Goal: Information Seeking & Learning: Learn about a topic

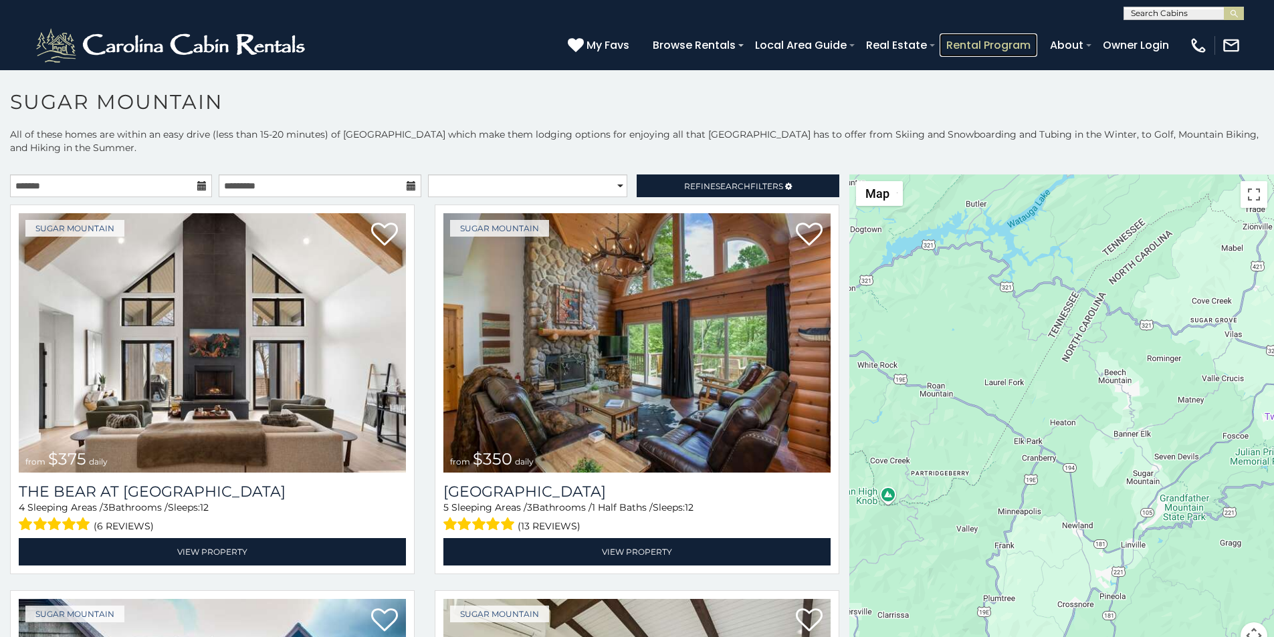
click at [1016, 37] on link "Rental Program" at bounding box center [988, 44] width 98 height 23
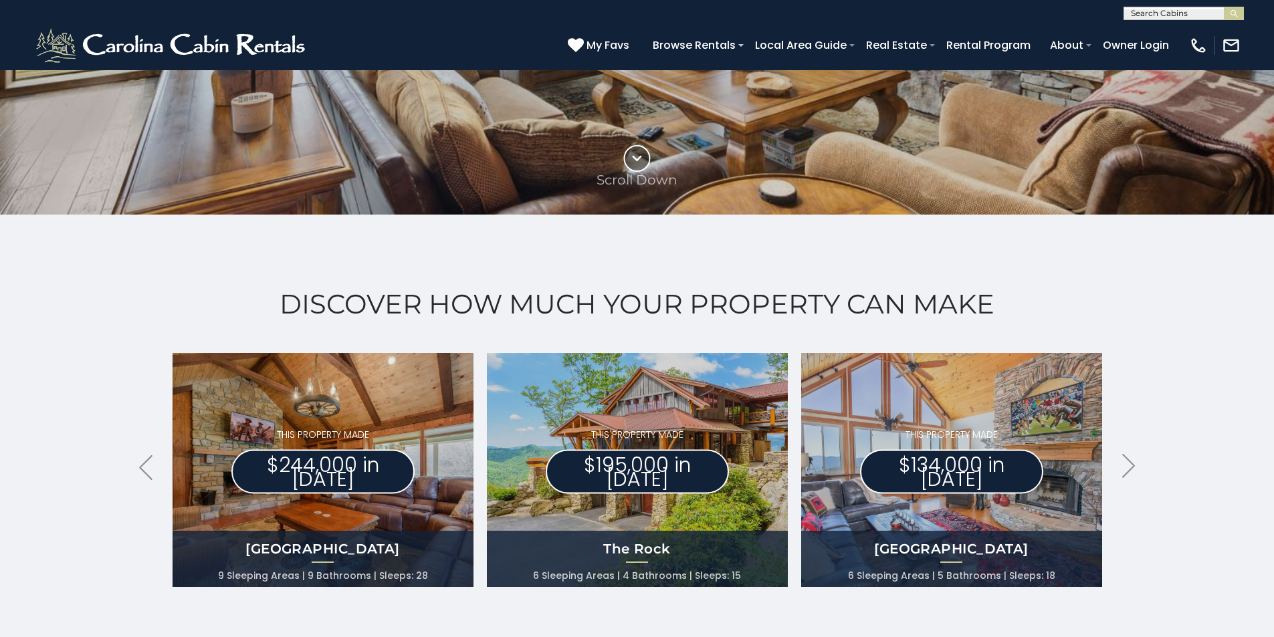
scroll to position [585, 0]
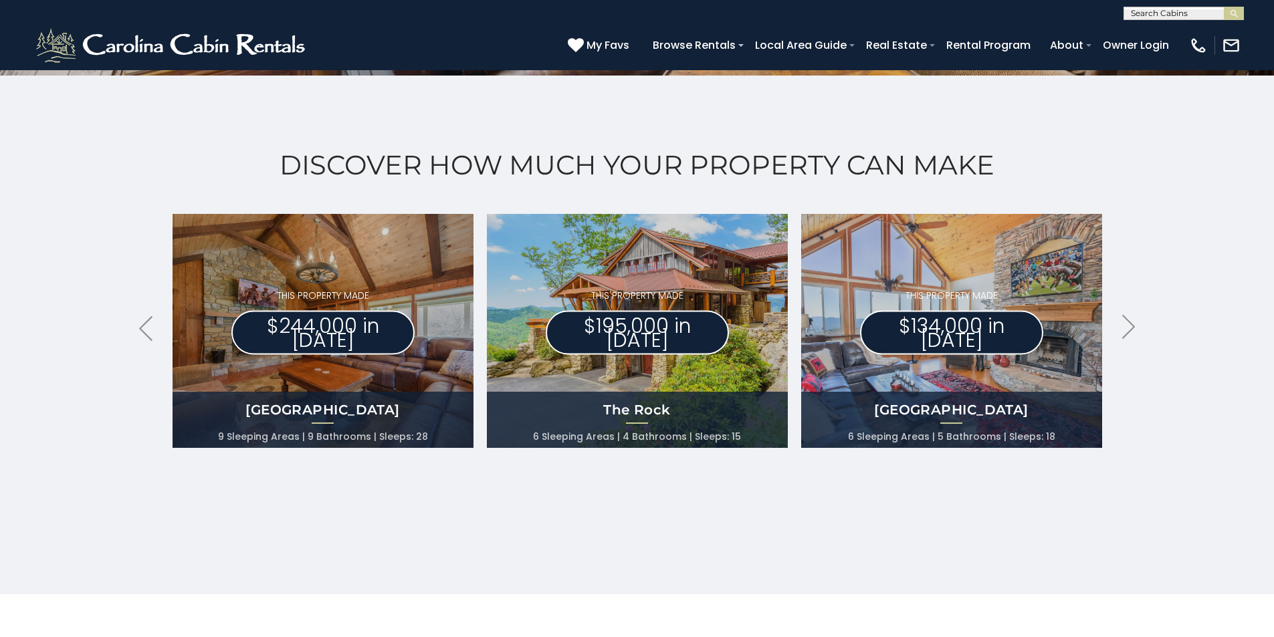
click at [9, 448] on div "Discover How Much Your Property Can Make .arrowLeft .st0{fill:#929292;} .arrowR…" at bounding box center [637, 335] width 1274 height 519
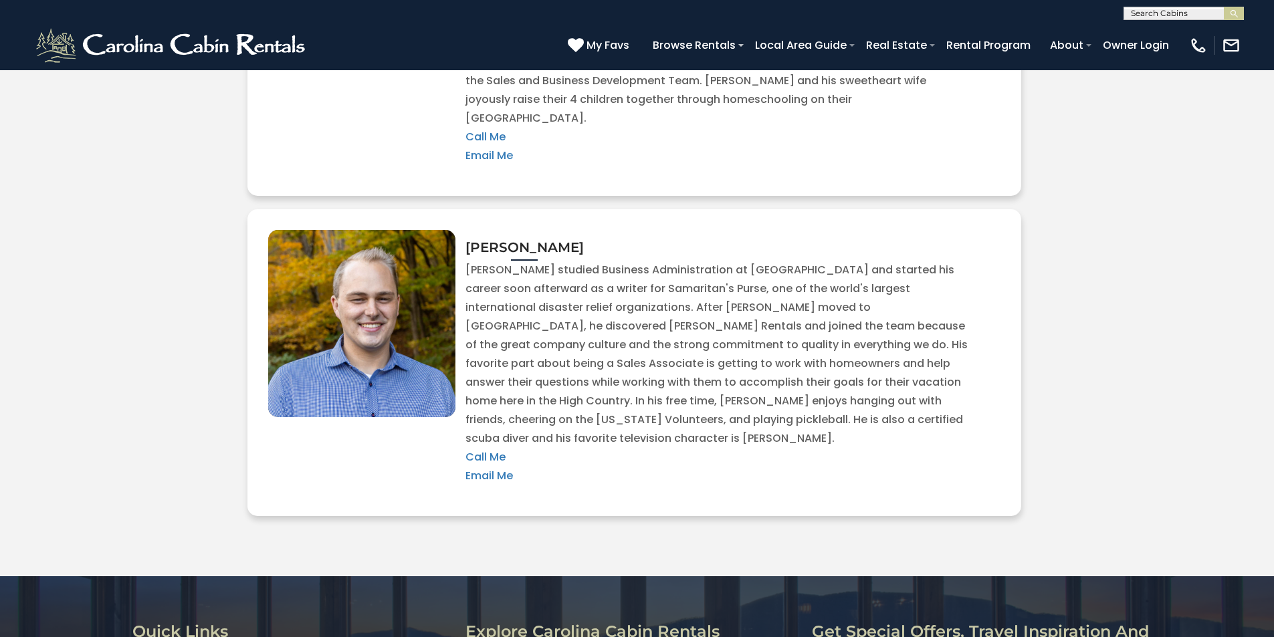
scroll to position [2923, 0]
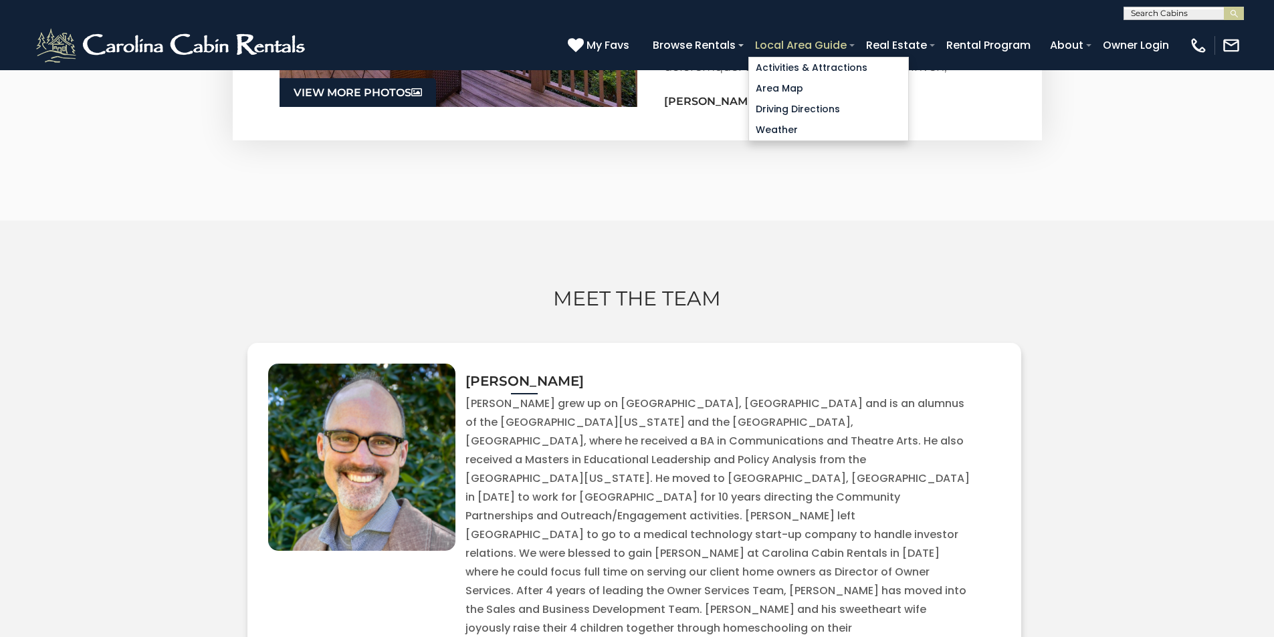
type input "**********"
click at [853, 37] on link "Local Area Guide" at bounding box center [800, 44] width 105 height 23
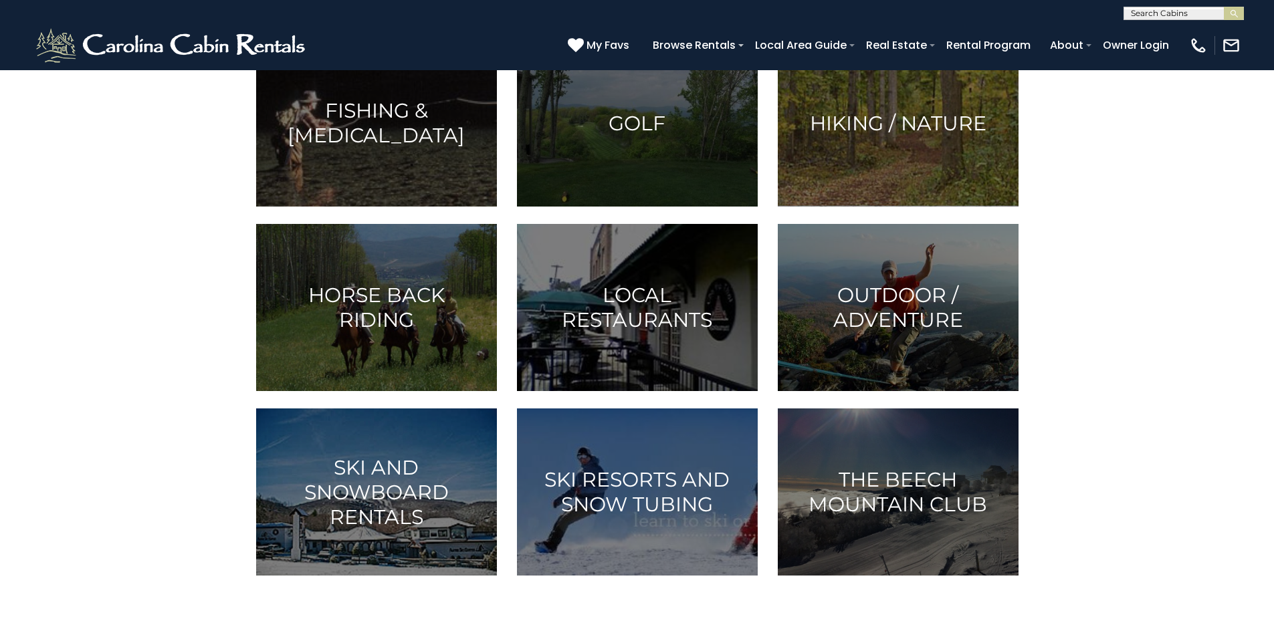
scroll to position [362, 0]
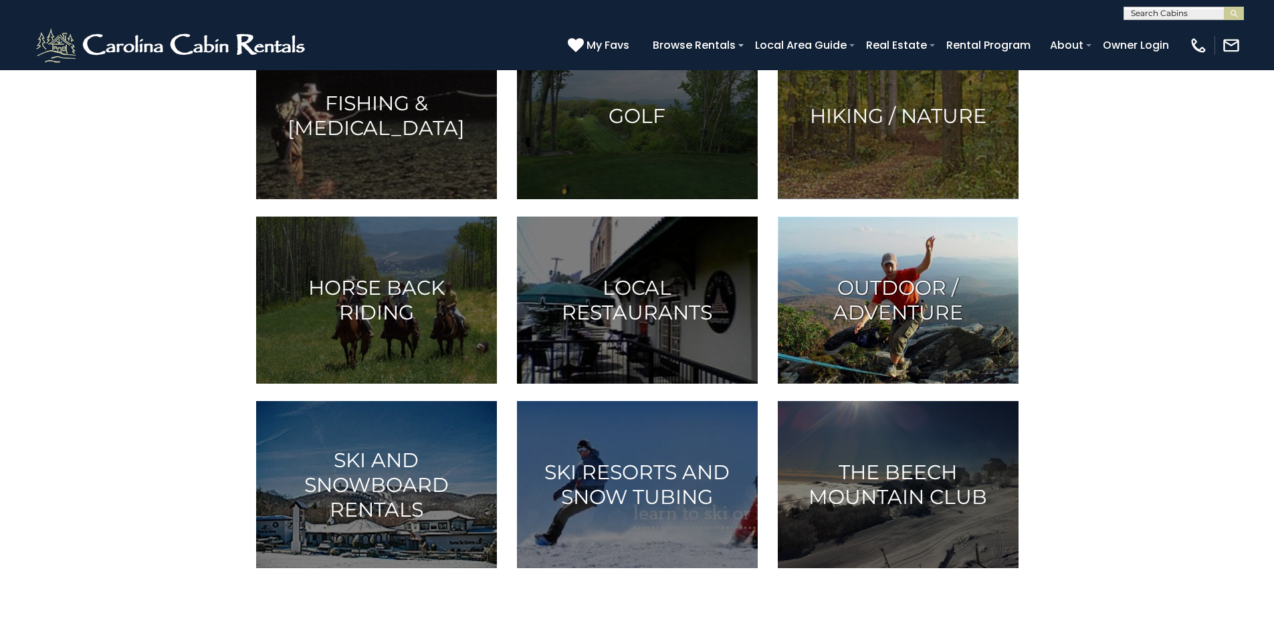
click at [890, 384] on img at bounding box center [898, 300] width 241 height 167
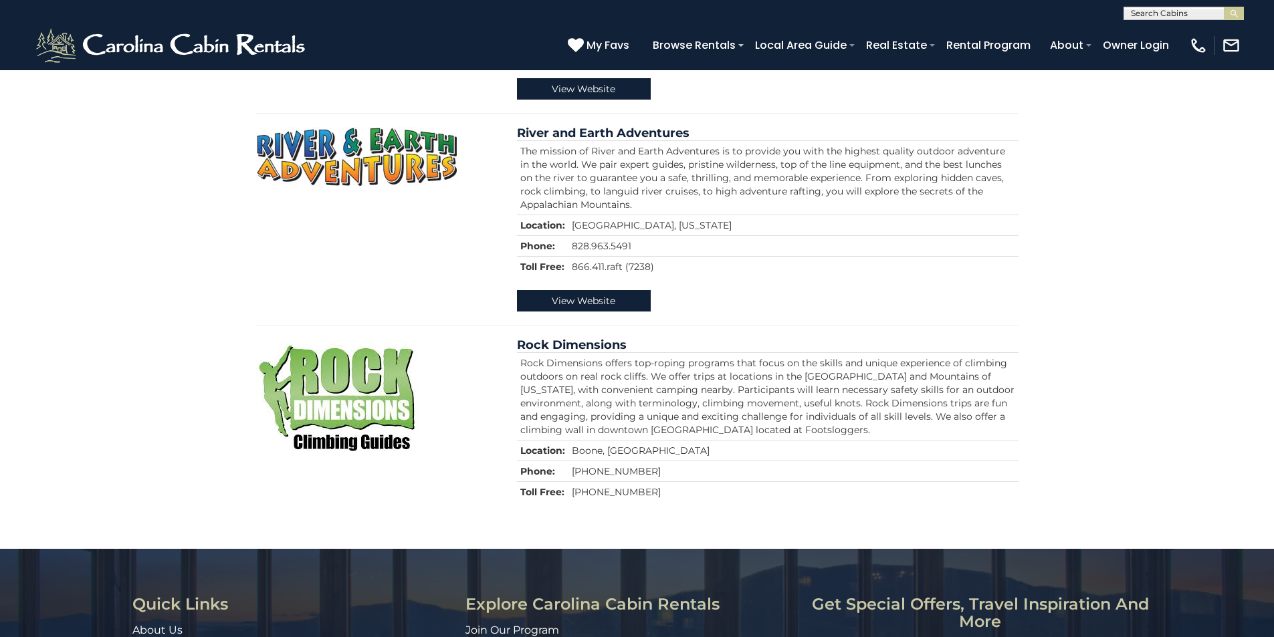
scroll to position [1003, 0]
